Goal: Transaction & Acquisition: Purchase product/service

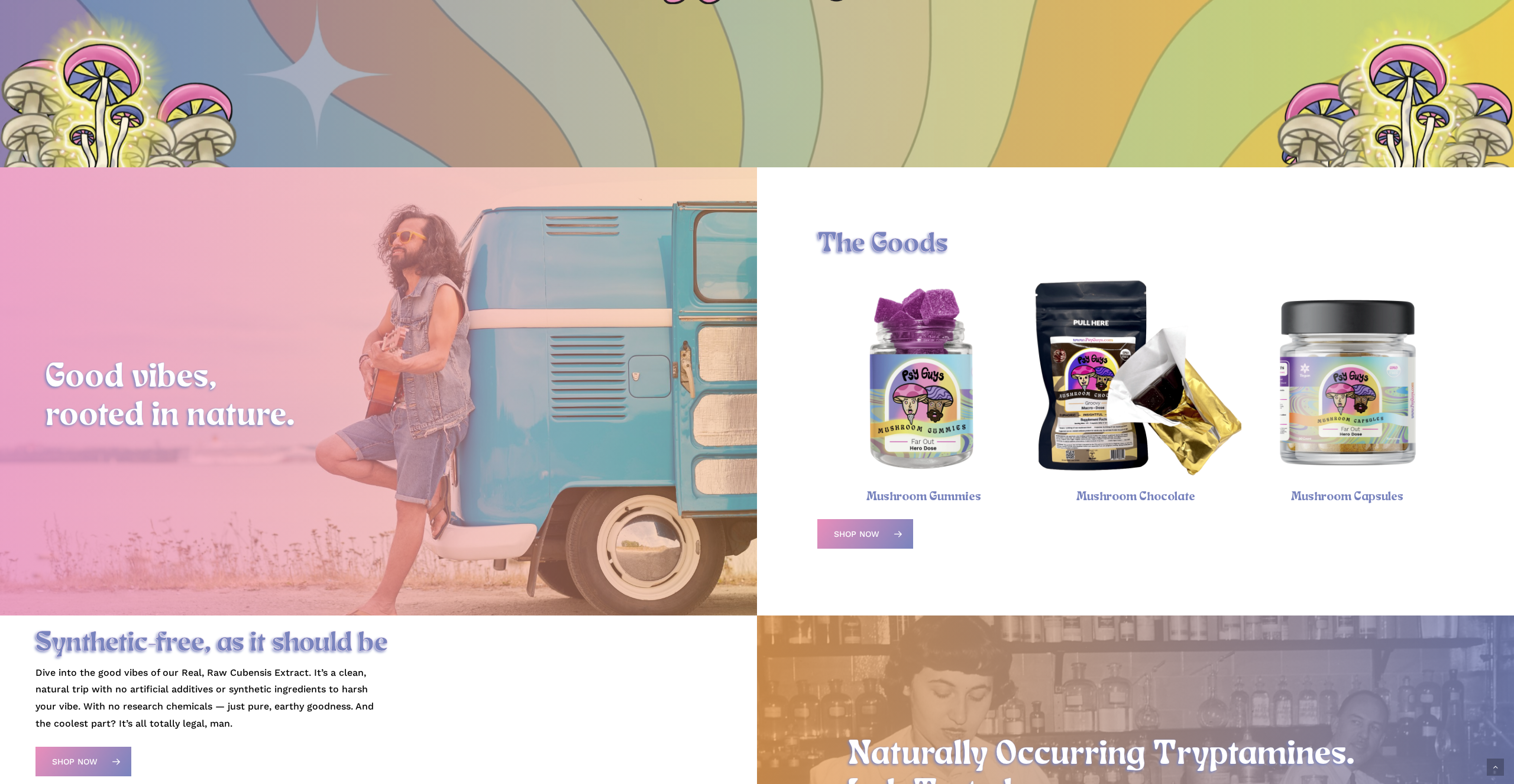
scroll to position [404, 0]
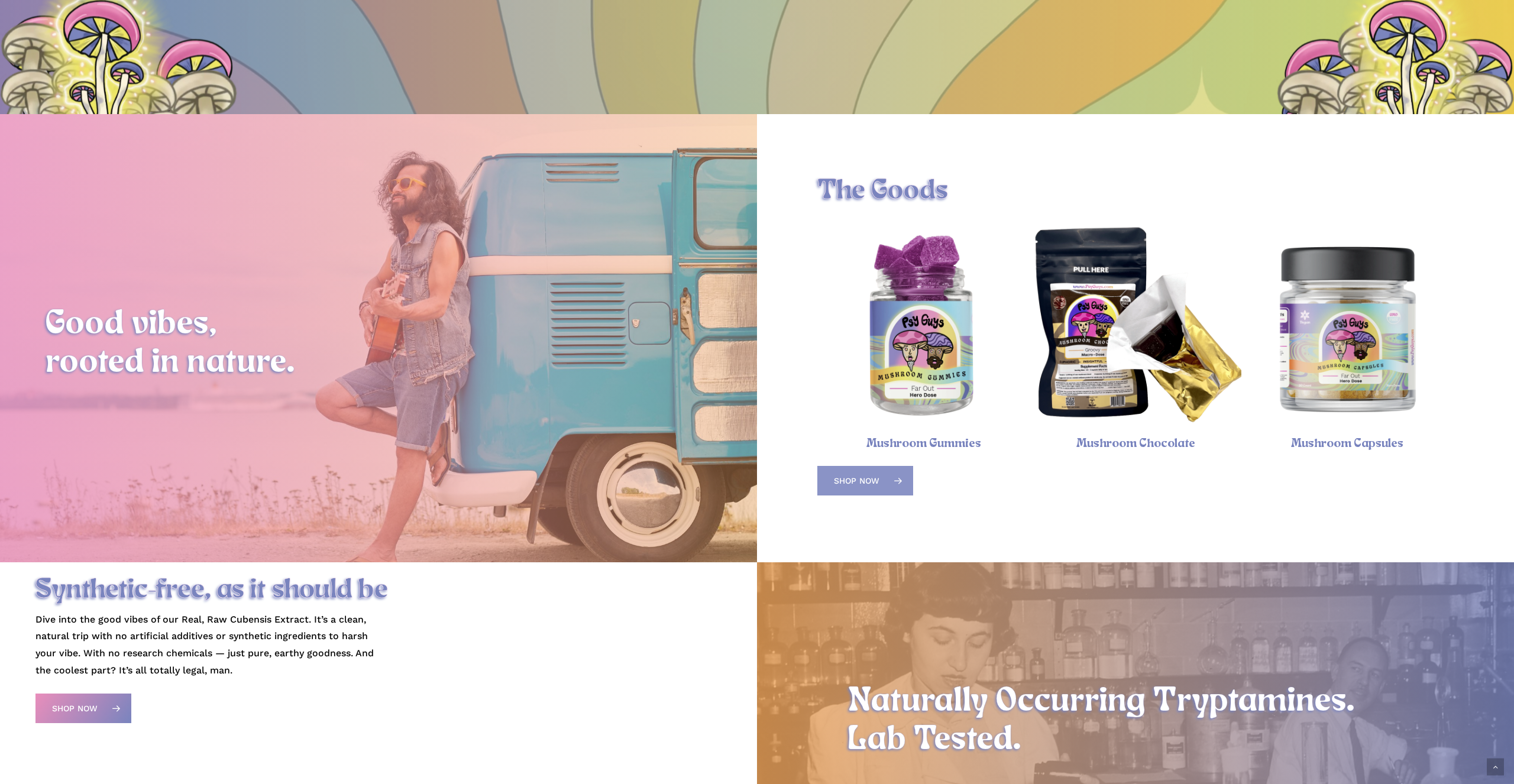
click at [886, 478] on link "Shop Now" at bounding box center [865, 481] width 96 height 30
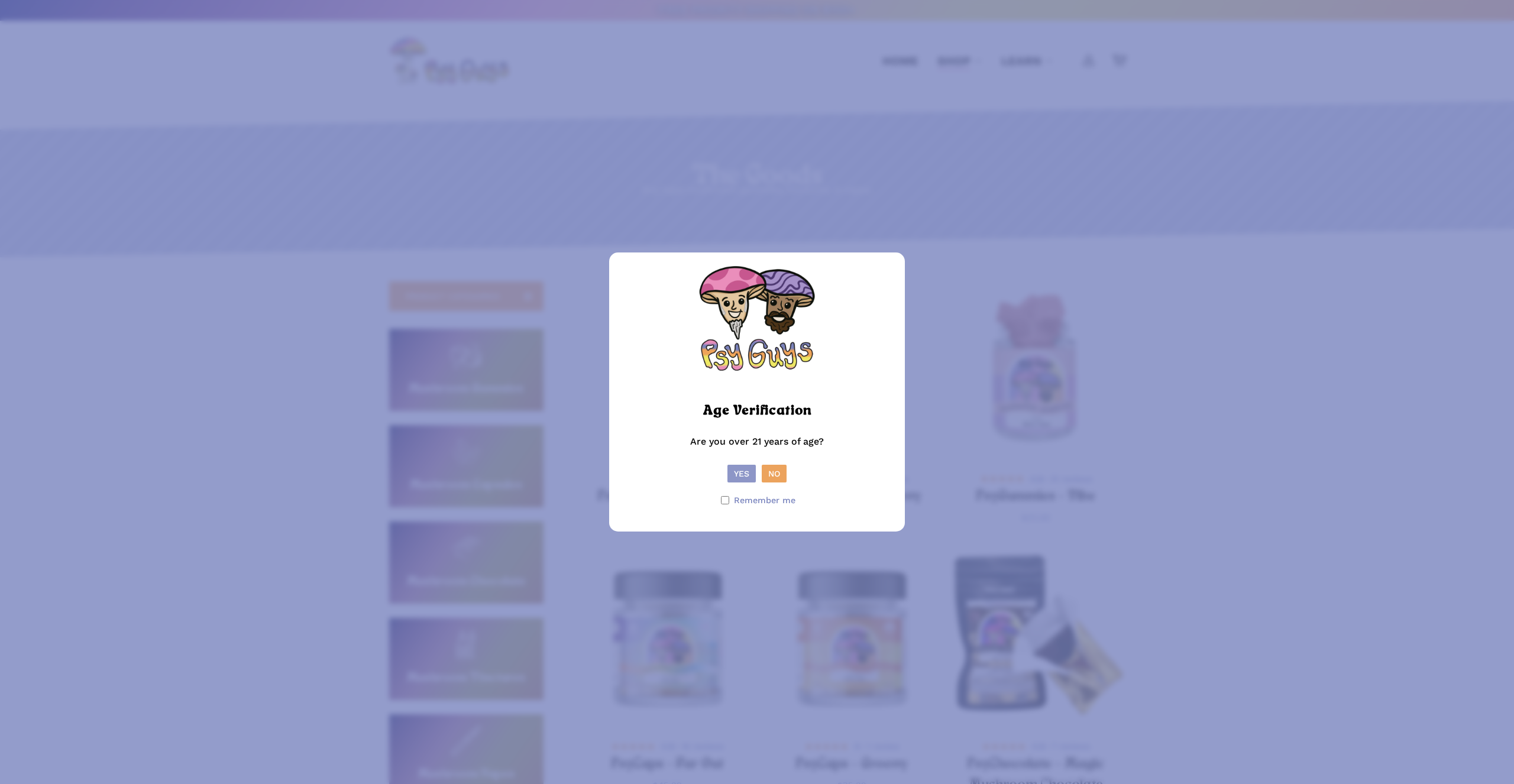
click at [743, 474] on button "Yes" at bounding box center [741, 474] width 28 height 18
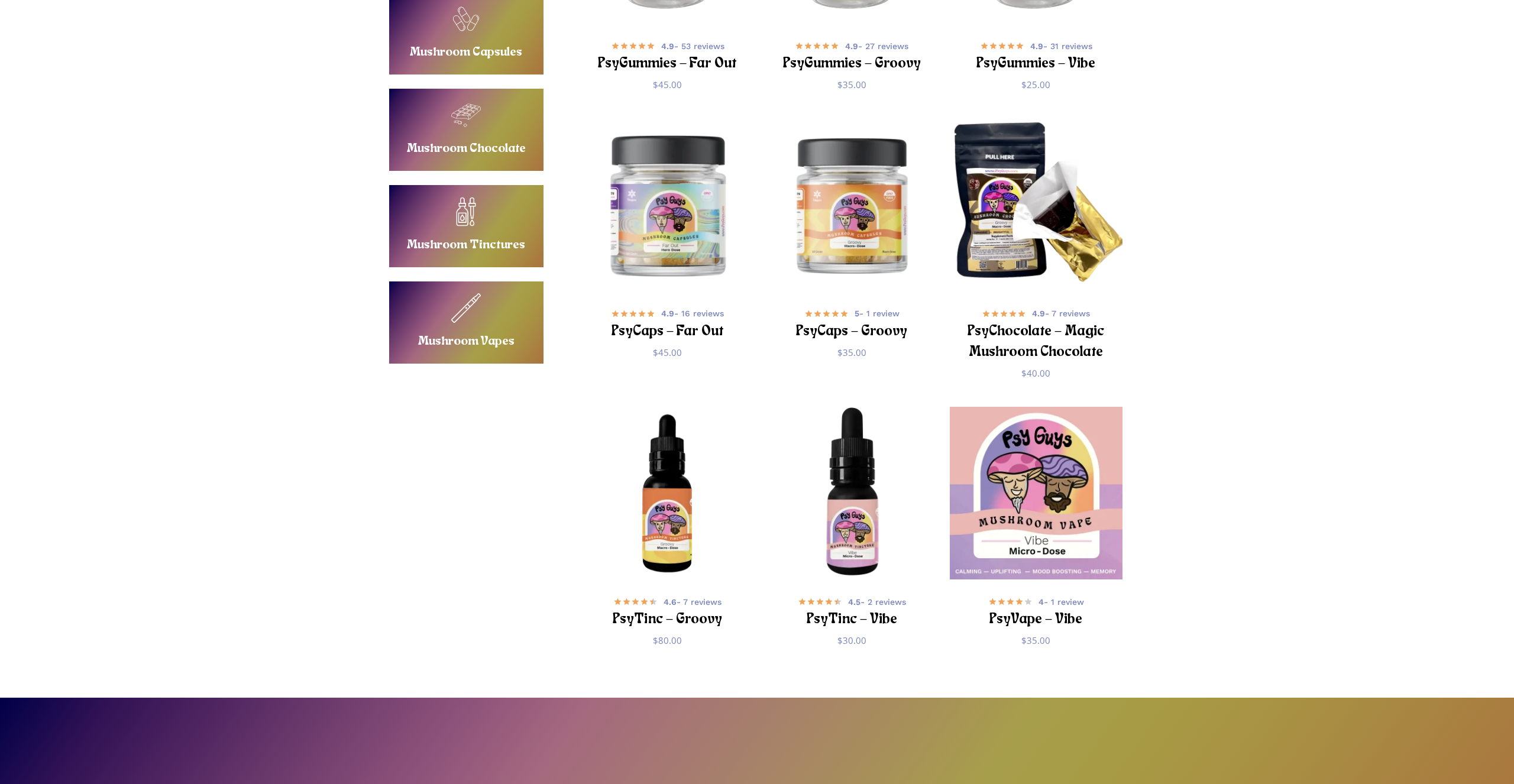
scroll to position [472, 0]
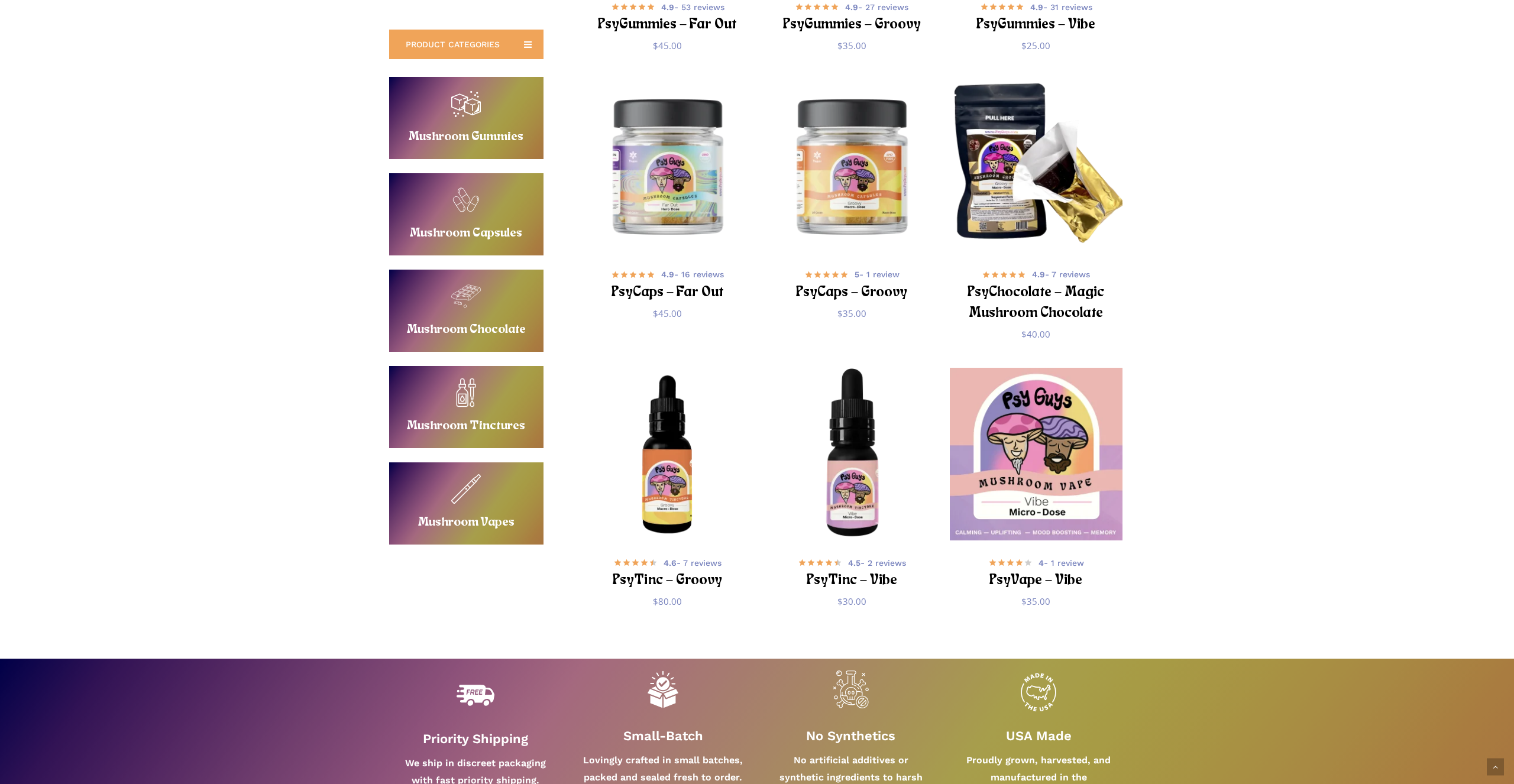
click at [470, 323] on link "Buy Mushroom Chocolate" at bounding box center [466, 310] width 154 height 82
